Goal: Unclear

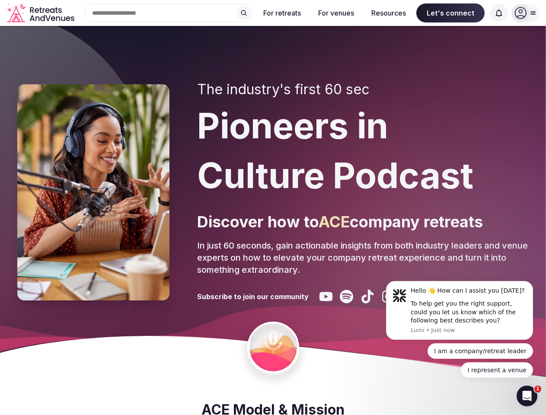
click at [273, 208] on div "The industry's first 60 sec Pioneers in Culture Podcast Discover how to ACE com…" at bounding box center [363, 192] width 332 height 222
click at [169, 13] on div "Search Popular Destinations [GEOGRAPHIC_DATA], [GEOGRAPHIC_DATA] [GEOGRAPHIC_DA…" at bounding box center [165, 13] width 175 height 18
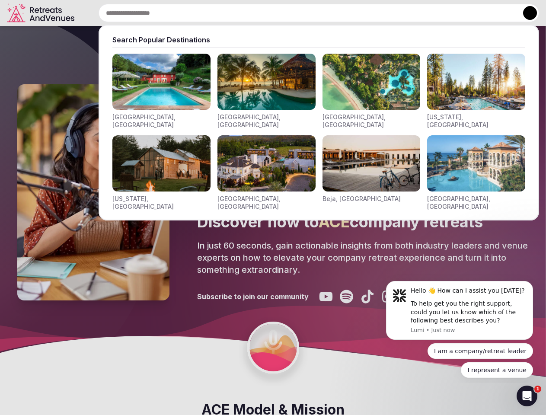
click at [244, 13] on input "text" at bounding box center [319, 13] width 441 height 18
click at [282, 13] on input "text" at bounding box center [319, 13] width 441 height 18
click at [336, 13] on input "text" at bounding box center [319, 13] width 441 height 18
click at [389, 13] on input "text" at bounding box center [319, 13] width 441 height 18
click at [451, 13] on input "text" at bounding box center [319, 13] width 441 height 18
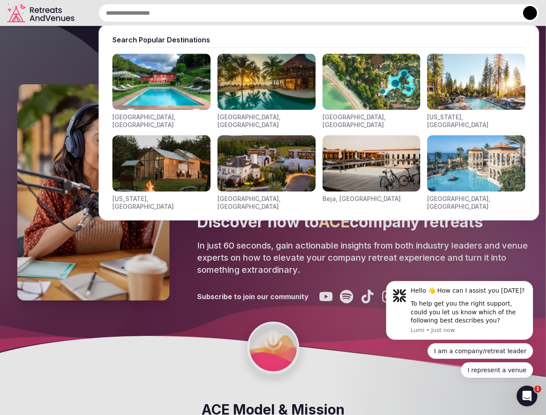
click at [499, 13] on input "text" at bounding box center [319, 13] width 441 height 18
click at [526, 13] on button at bounding box center [530, 13] width 14 height 14
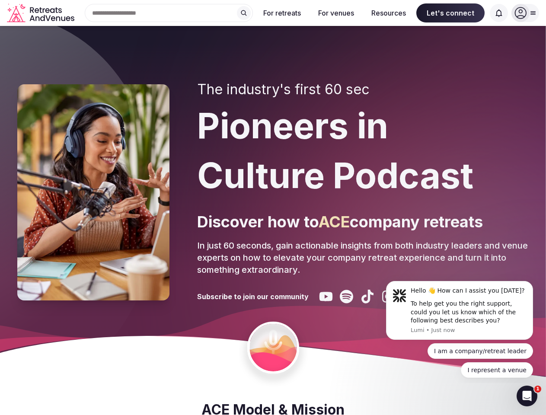
click at [460, 311] on div "To help get you the right support, could you let us know which of the following…" at bounding box center [469, 313] width 116 height 26
